Goal: Find contact information: Find contact information

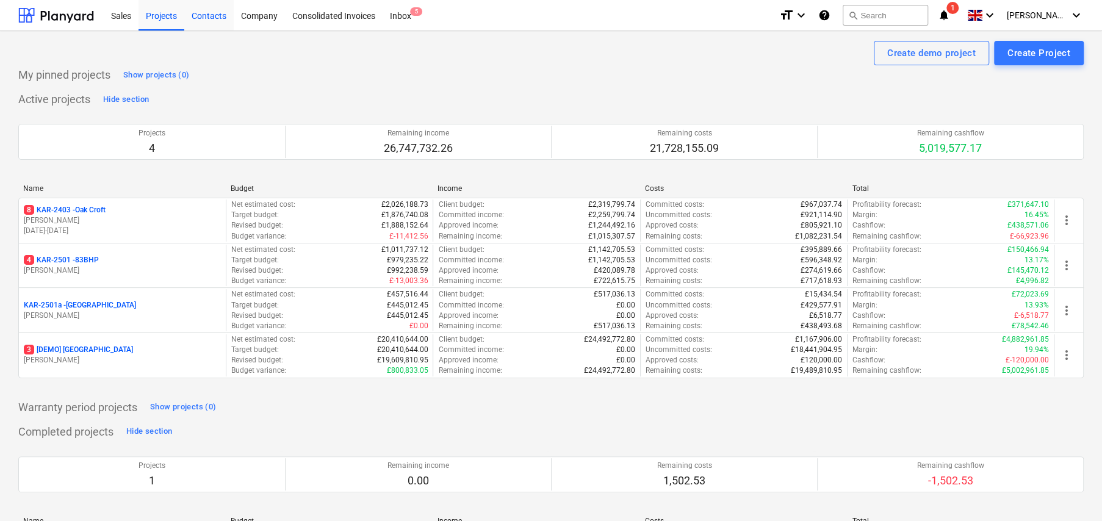
click at [206, 17] on div "Contacts" at bounding box center [208, 14] width 49 height 31
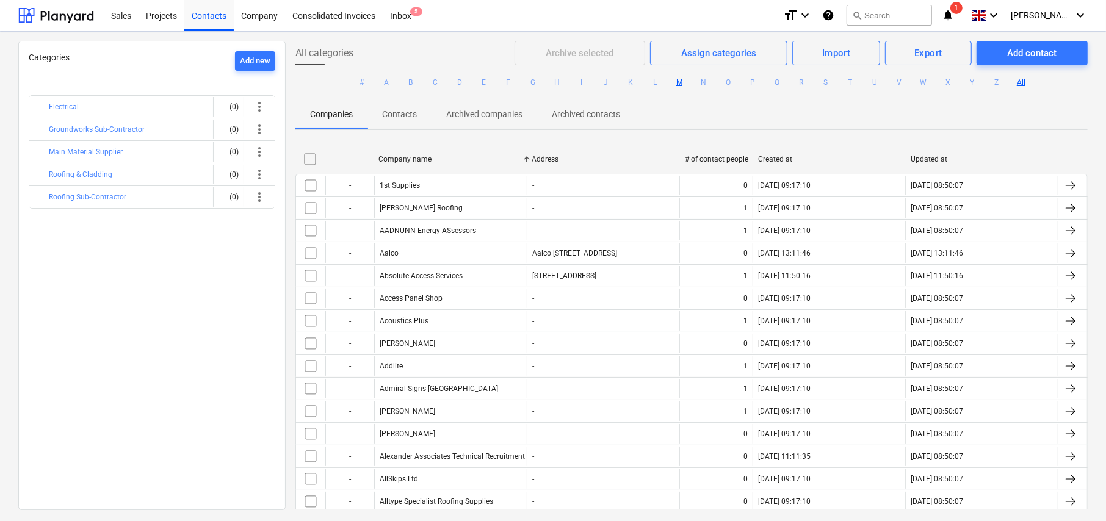
click at [679, 81] on button "M" at bounding box center [679, 82] width 15 height 15
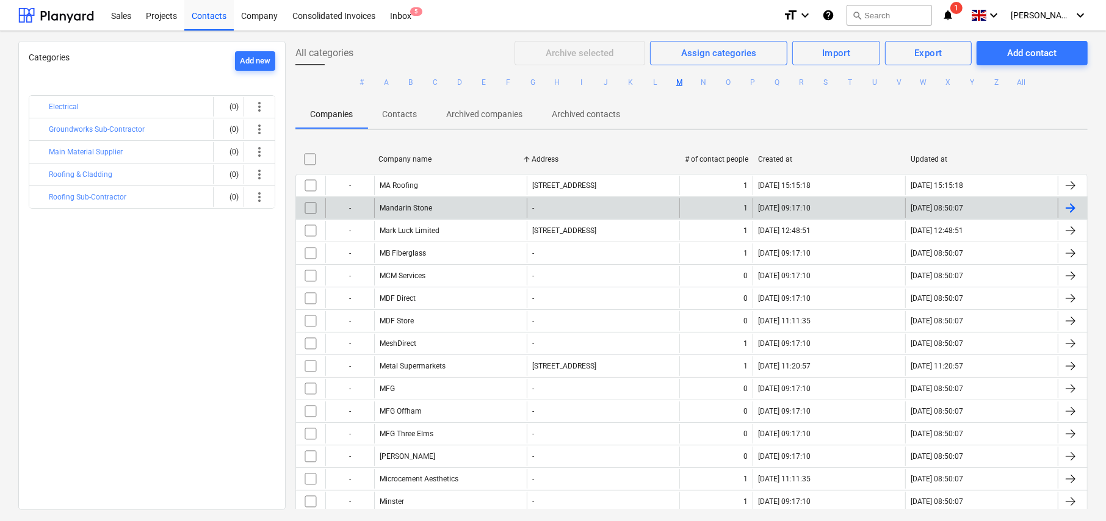
scroll to position [275, 0]
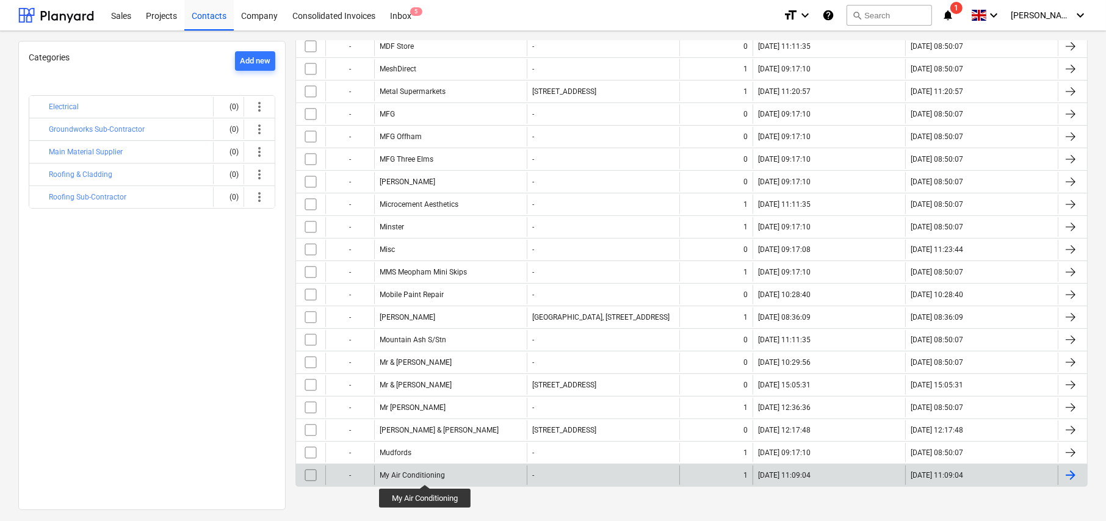
click at [427, 473] on div "My Air Conditioning" at bounding box center [412, 475] width 65 height 9
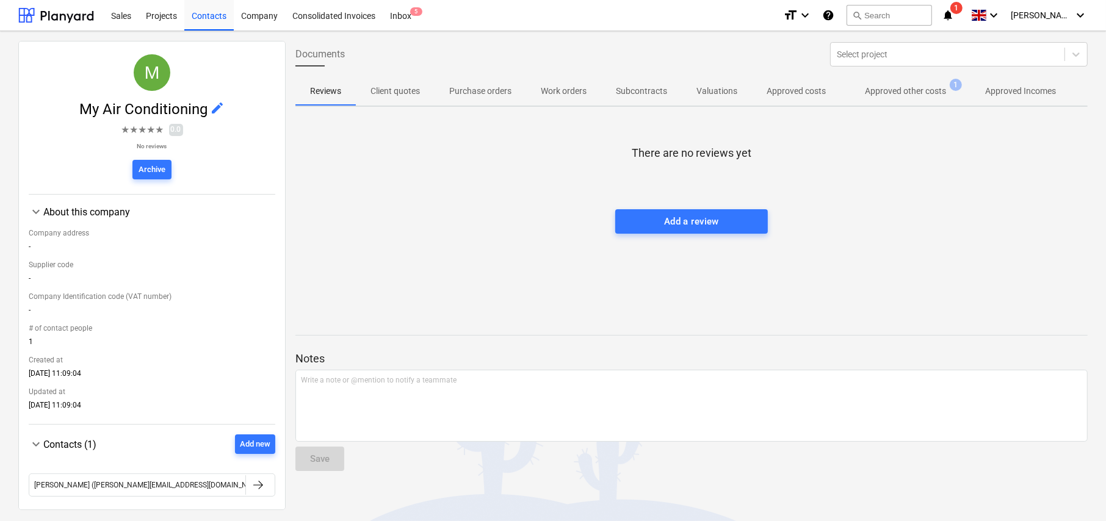
scroll to position [92, 0]
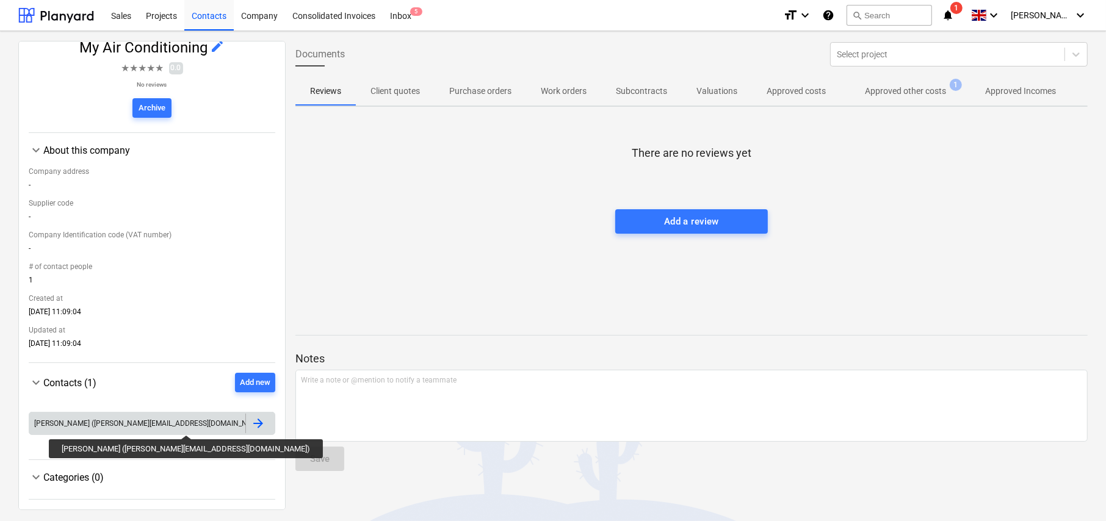
click at [126, 424] on div "[PERSON_NAME] ([PERSON_NAME][EMAIL_ADDRESS][DOMAIN_NAME])" at bounding box center [150, 423] width 232 height 9
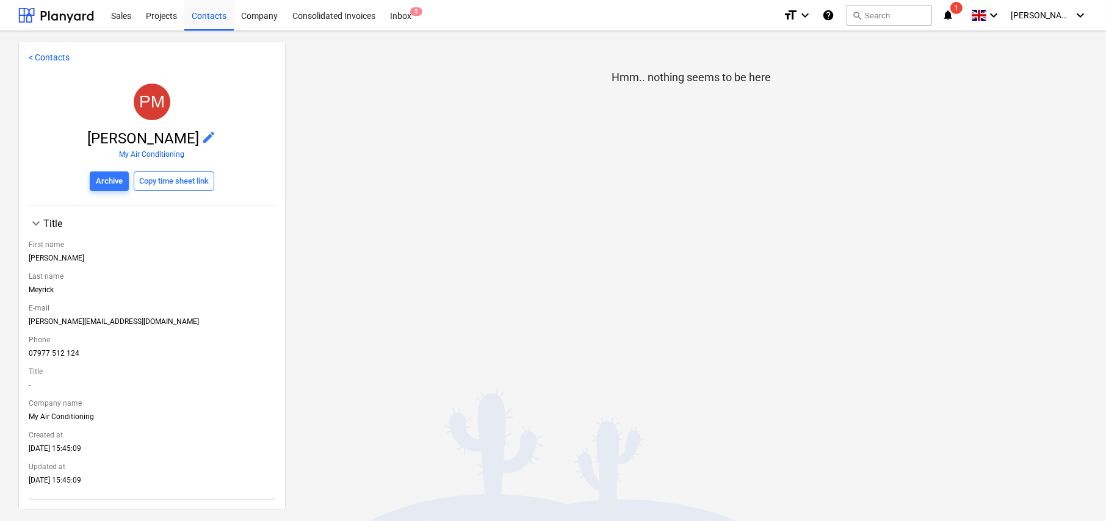
click at [72, 320] on div "[PERSON_NAME][EMAIL_ADDRESS][DOMAIN_NAME]" at bounding box center [152, 323] width 247 height 13
copy div "[PERSON_NAME][EMAIL_ADDRESS][DOMAIN_NAME]"
